Goal: Transaction & Acquisition: Download file/media

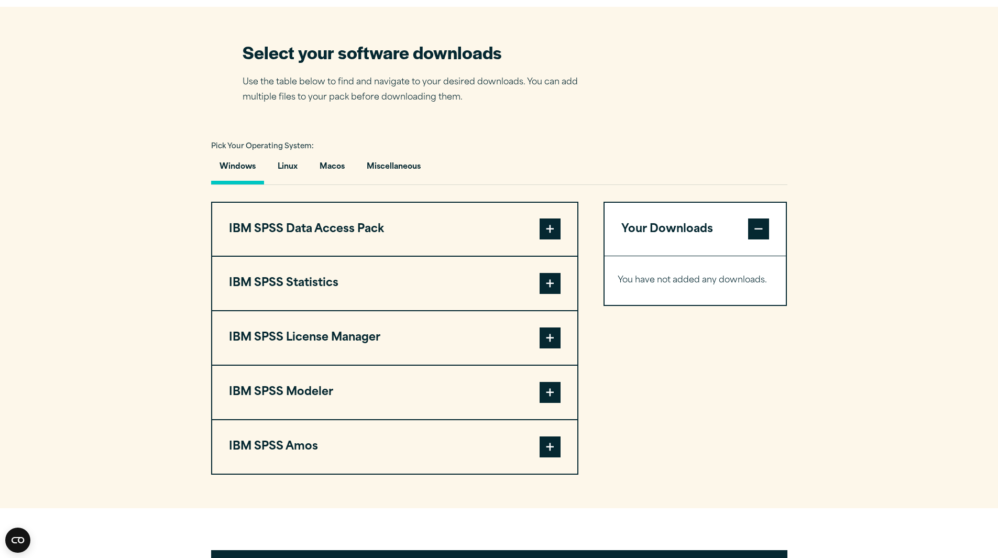
click at [552, 267] on button "IBM SPSS Statistics" at bounding box center [394, 283] width 365 height 53
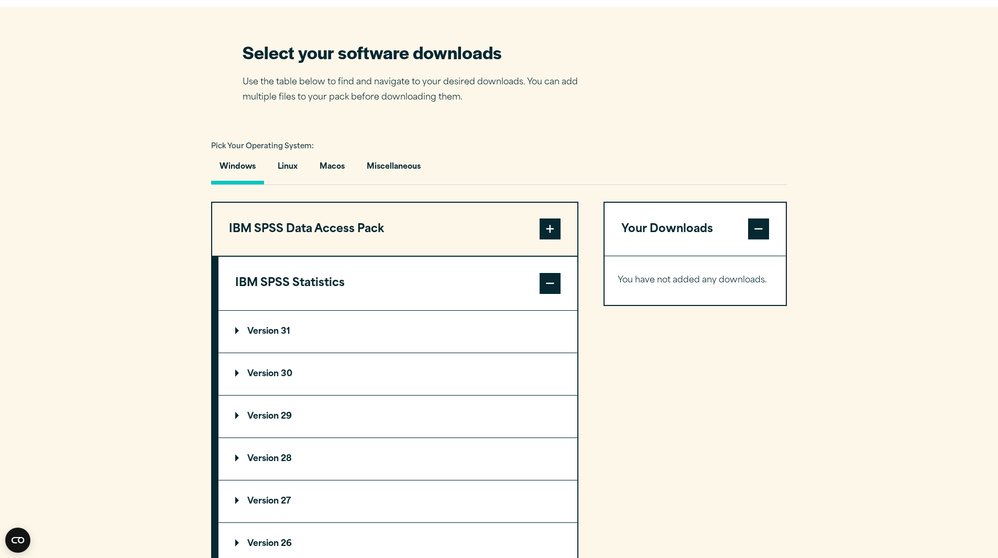
click at [580, 131] on section "Select your software downloads Use the table below to find and navigate to your…" at bounding box center [499, 385] width 998 height 757
drag, startPoint x: 436, startPoint y: 300, endPoint x: 426, endPoint y: 312, distance: 15.2
click at [426, 312] on div "IBM SPSS Statistics Version 31 Software 64 Bit + Add 64 Bit" at bounding box center [394, 411] width 367 height 311
click at [426, 312] on summary "Version 31" at bounding box center [398, 332] width 359 height 42
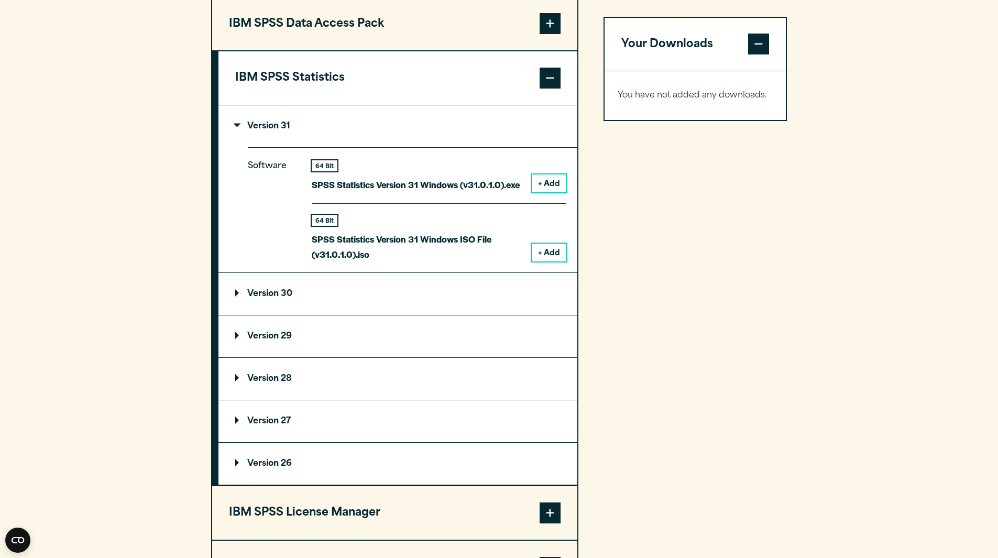
scroll to position [842, 0]
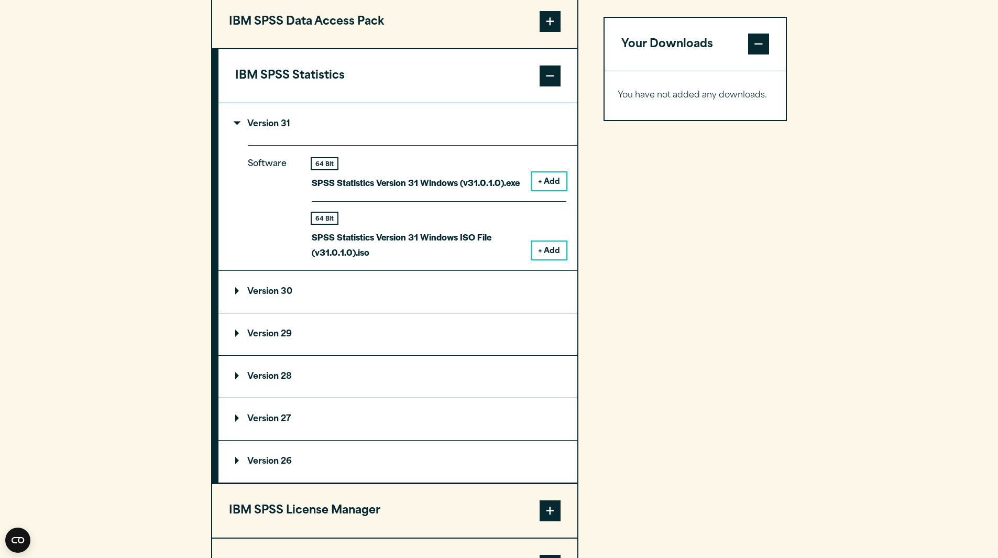
click at [546, 182] on button "+ Add" at bounding box center [549, 181] width 35 height 18
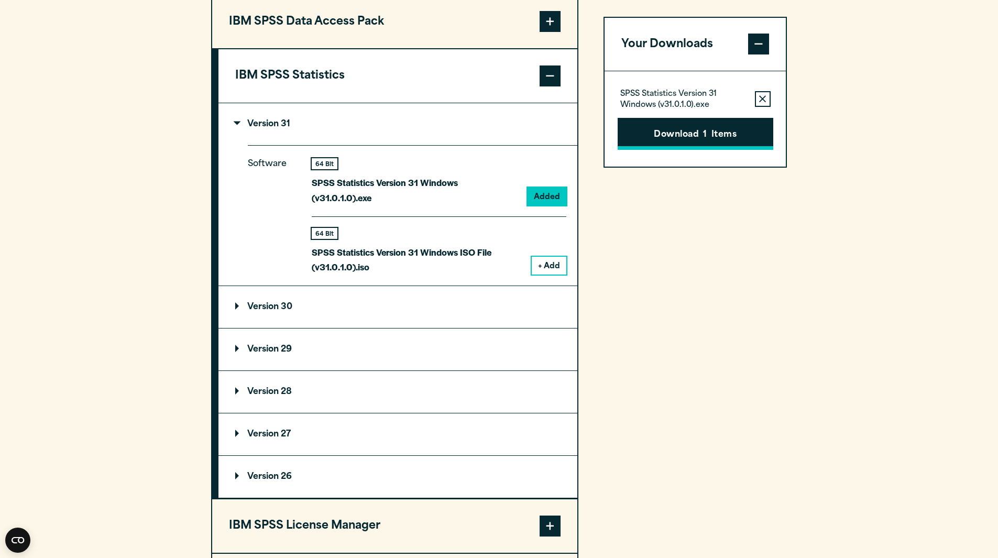
click at [669, 133] on button "Download 1 Items" at bounding box center [696, 134] width 156 height 32
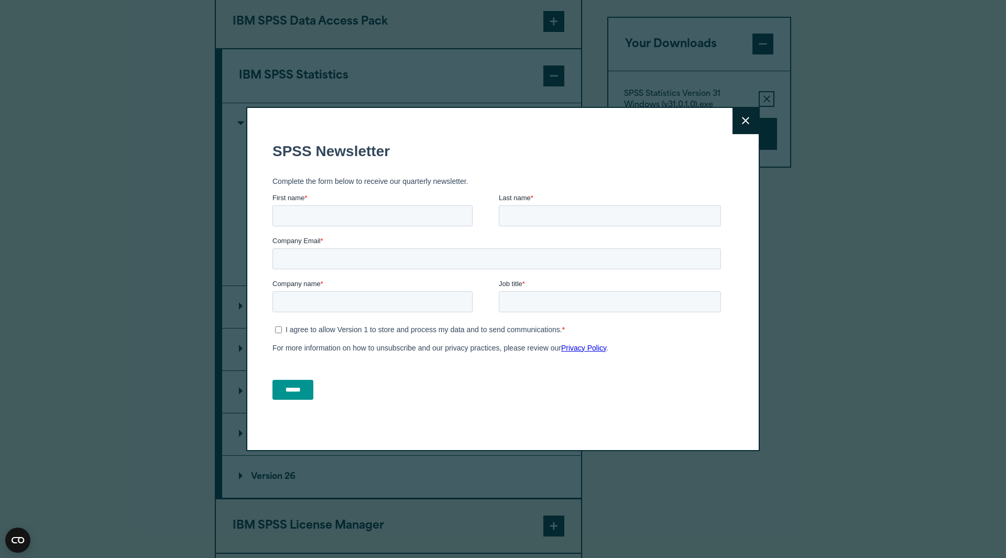
click at [726, 128] on div "Close" at bounding box center [503, 279] width 514 height 345
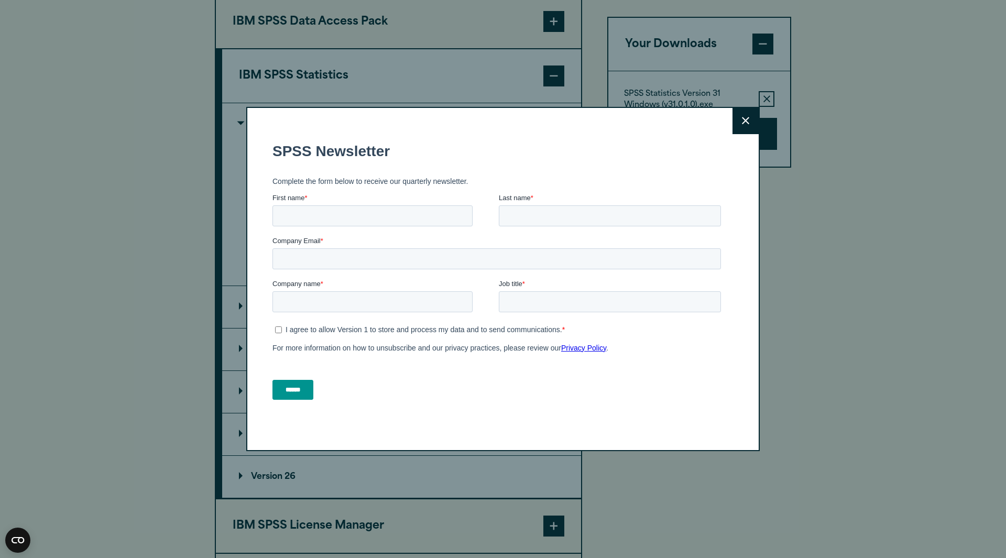
click at [743, 122] on icon at bounding box center [745, 120] width 7 height 7
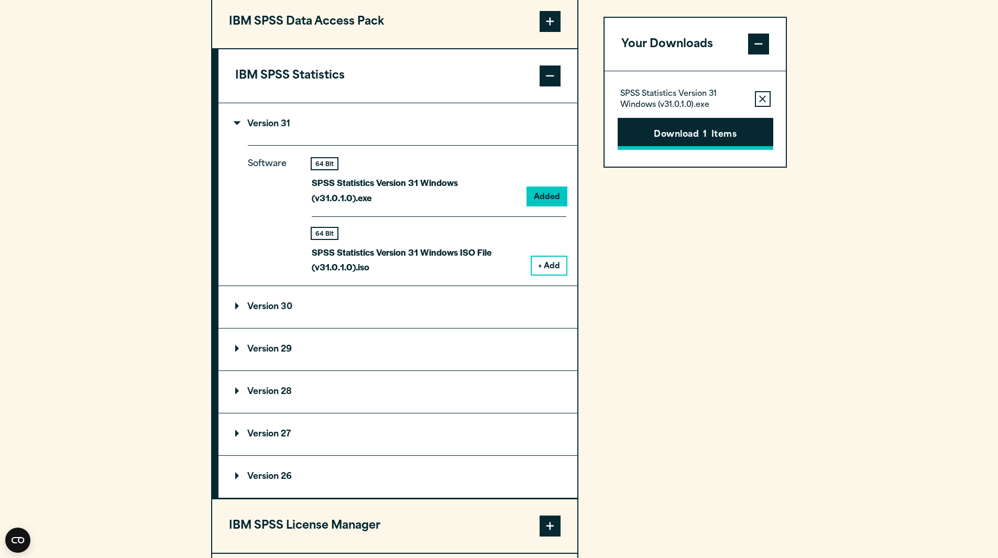
click at [650, 147] on button "Download 1 Items" at bounding box center [696, 134] width 156 height 32
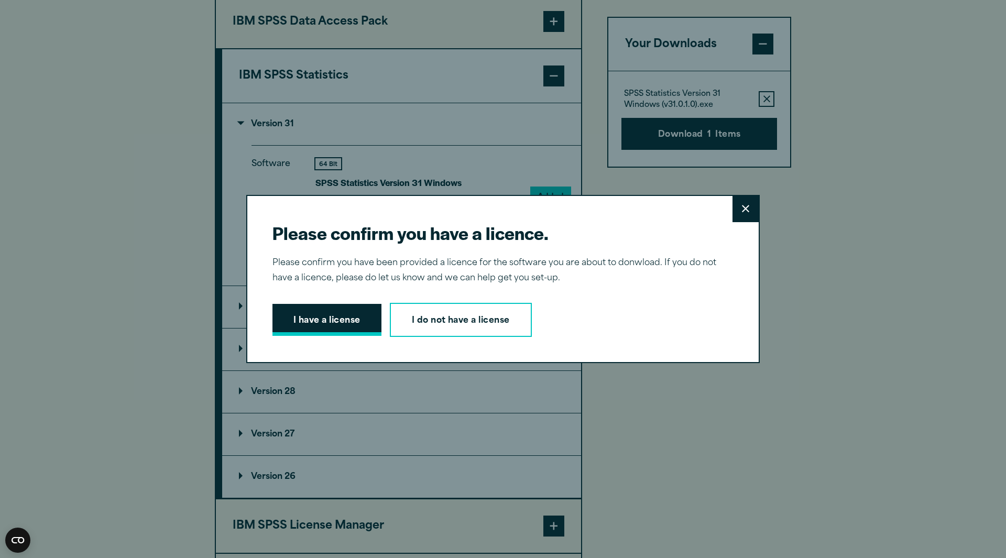
click at [340, 315] on button "I have a license" at bounding box center [327, 320] width 109 height 32
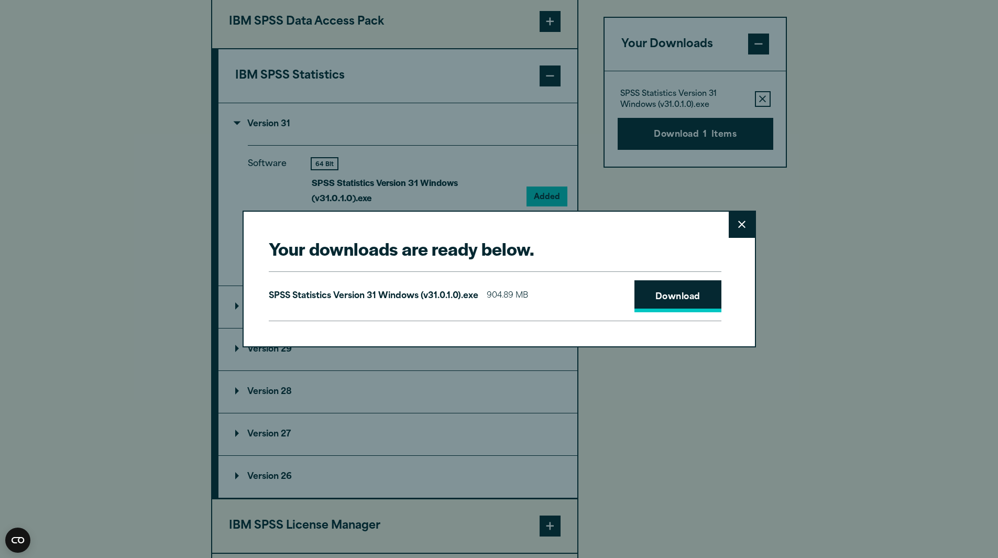
click at [703, 298] on link "Download" at bounding box center [678, 296] width 87 height 32
click at [677, 300] on link "Download" at bounding box center [678, 296] width 87 height 32
